Goal: Task Accomplishment & Management: Manage account settings

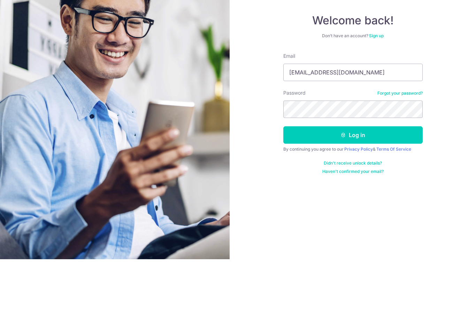
type input "[EMAIL_ADDRESS][DOMAIN_NAME]"
click at [380, 185] on button "Log in" at bounding box center [352, 193] width 139 height 17
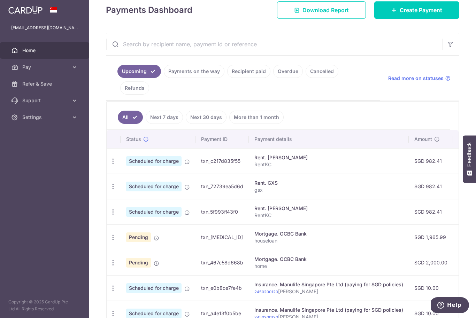
click at [164, 78] on link "Payments on the way" at bounding box center [194, 71] width 61 height 13
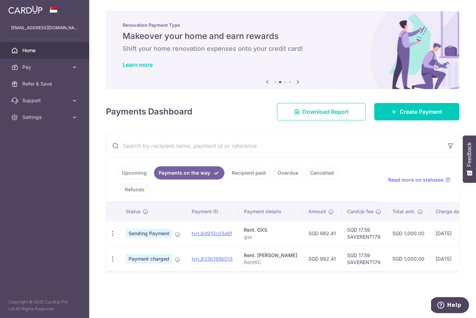
click at [227, 180] on link "Recipient paid" at bounding box center [248, 173] width 43 height 13
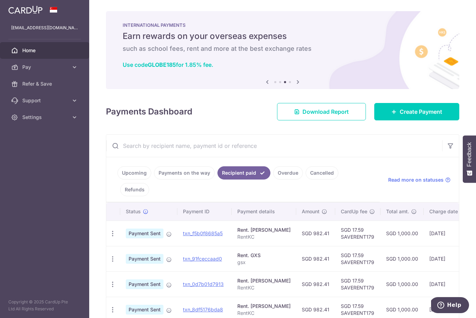
click at [149, 197] on link "Refunds" at bounding box center [134, 189] width 29 height 13
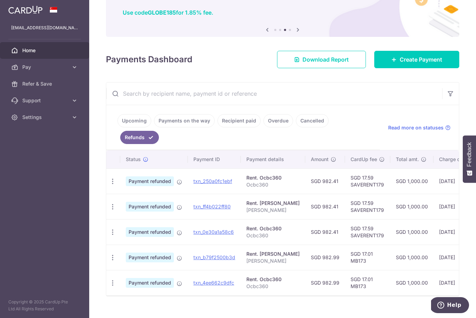
scroll to position [52, 0]
click at [296, 128] on link "Cancelled" at bounding box center [312, 121] width 33 height 13
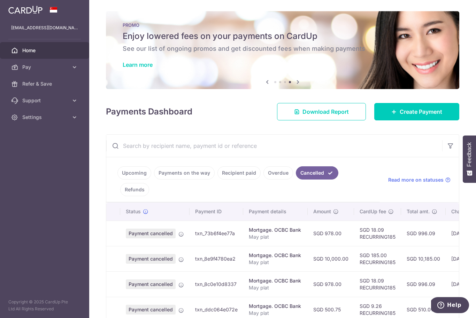
scroll to position [0, 0]
click at [117, 180] on link "Upcoming" at bounding box center [134, 173] width 34 height 13
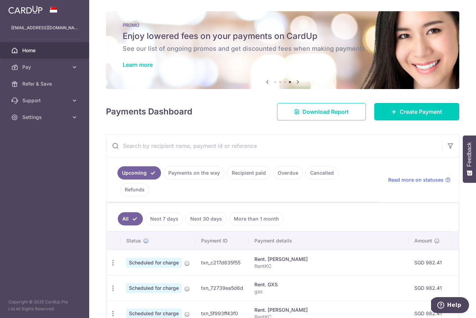
click at [0, 0] on icon "button" at bounding box center [0, 0] width 0 height 0
click at [63, 117] on span "Settings" at bounding box center [45, 117] width 46 height 7
click at [40, 152] on span "Logout" at bounding box center [45, 150] width 46 height 7
